Goal: Information Seeking & Learning: Learn about a topic

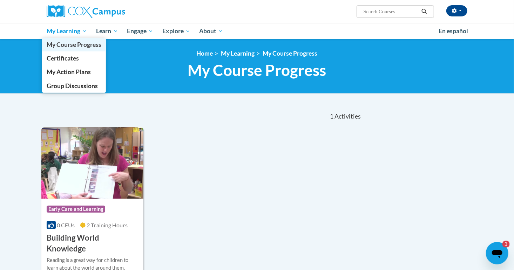
click at [76, 44] on span "My Course Progress" at bounding box center [74, 44] width 55 height 7
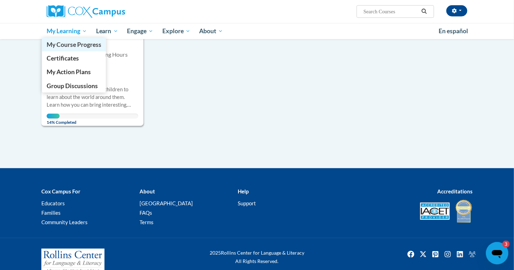
scroll to position [184, 0]
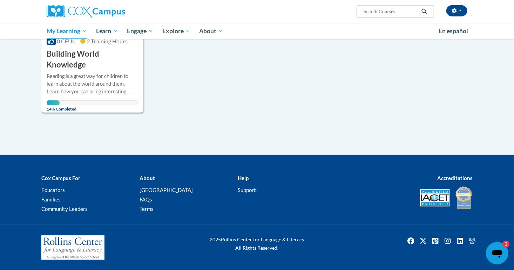
click at [253, 91] on div "Course Category: Early Care and Learning 0 CEUs 2 Training Hours COURSE Buildin…" at bounding box center [201, 28] width 321 height 170
click at [58, 56] on h3 "Building World Knowledge" at bounding box center [92, 60] width 91 height 22
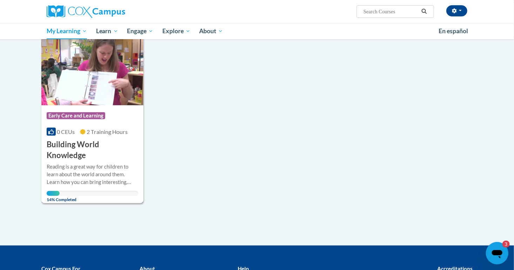
scroll to position [68, 0]
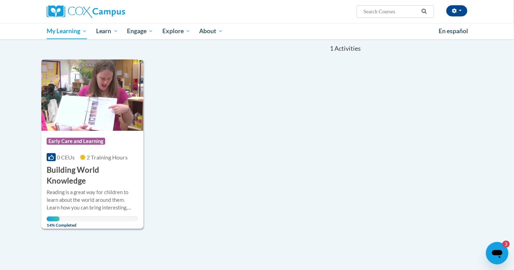
click at [62, 173] on h3 "Building World Knowledge" at bounding box center [92, 176] width 91 height 22
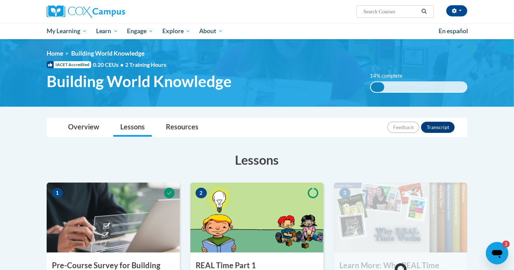
scroll to position [236, 0]
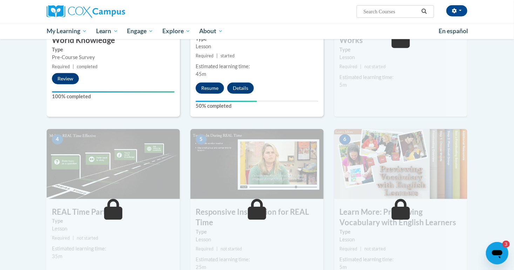
click at [62, 173] on img at bounding box center [113, 164] width 133 height 70
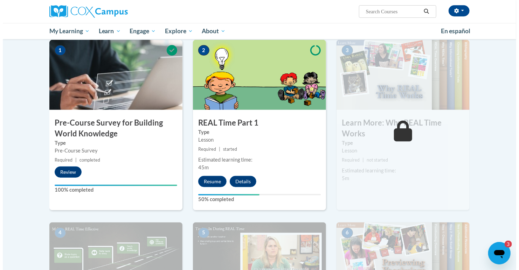
scroll to position [147, 0]
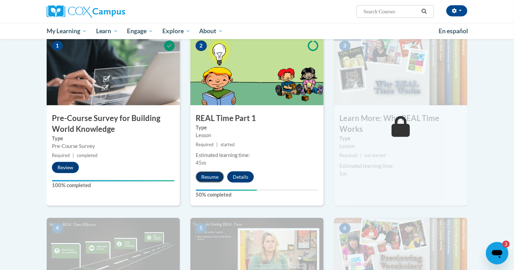
click at [214, 173] on button "Resume" at bounding box center [209, 177] width 28 height 11
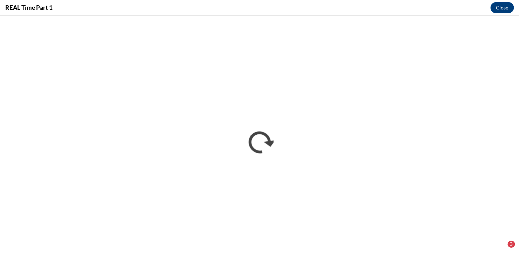
scroll to position [0, 0]
